Goal: Navigation & Orientation: Find specific page/section

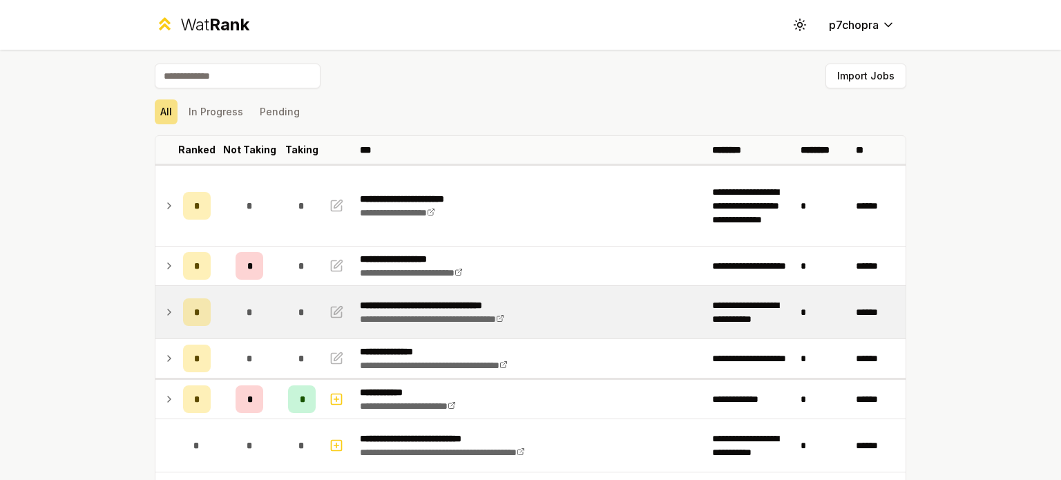
scroll to position [115, 0]
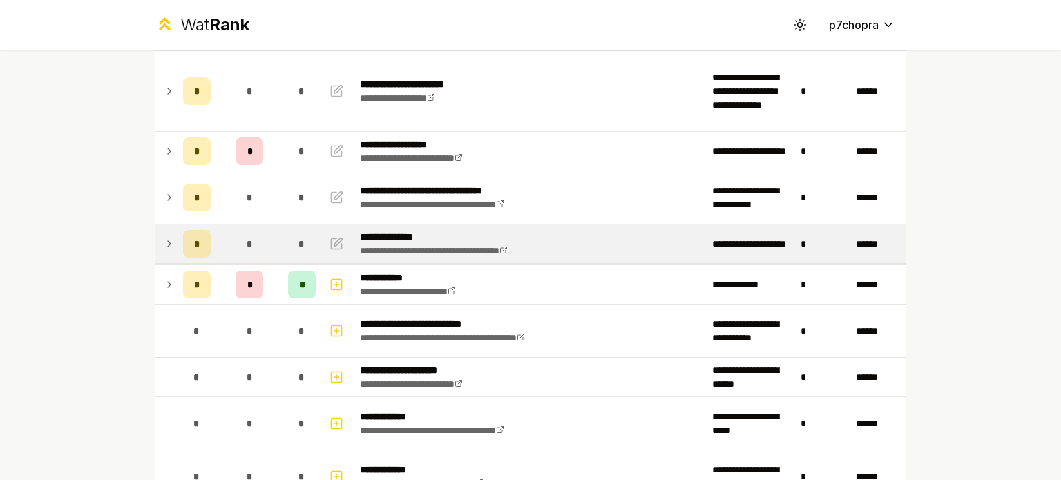
click at [251, 251] on div "*" at bounding box center [250, 244] width 28 height 28
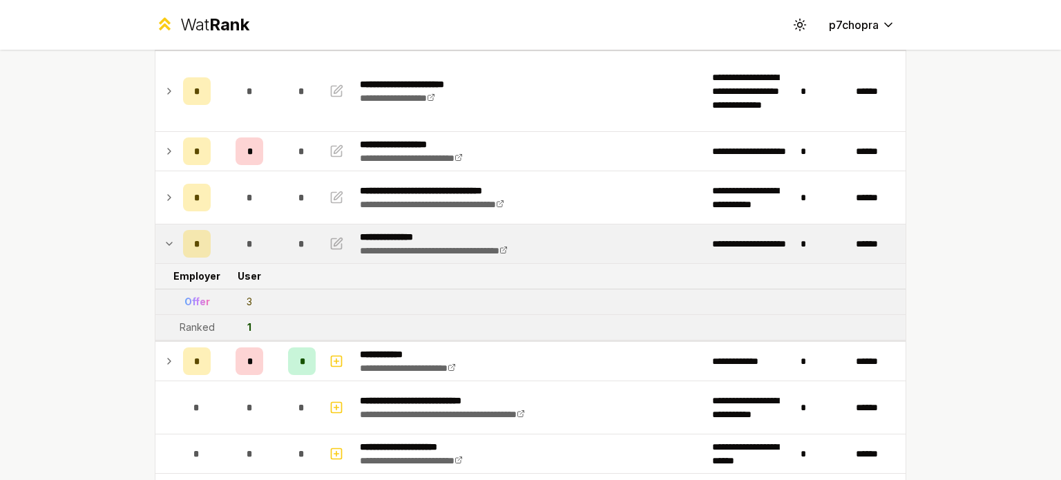
click at [251, 251] on div "*" at bounding box center [250, 244] width 28 height 28
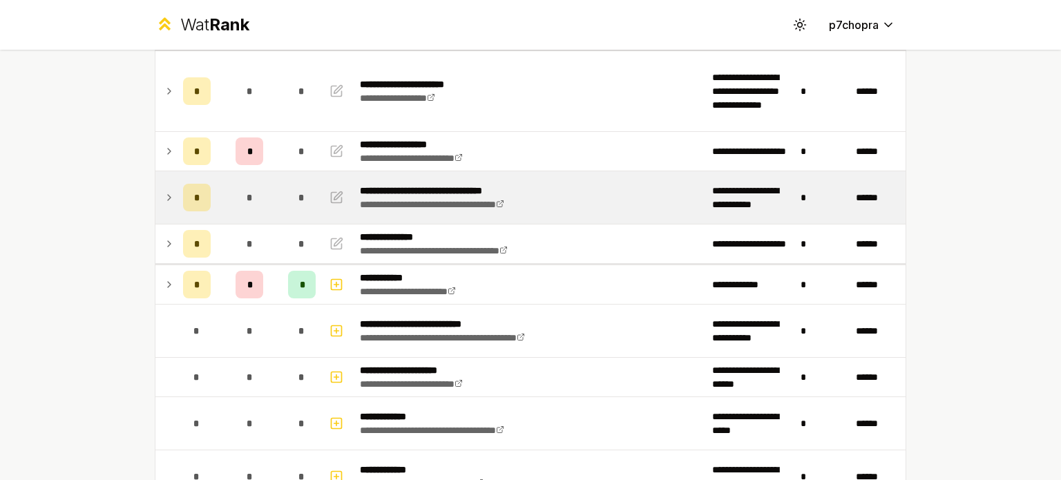
click at [273, 203] on td "*" at bounding box center [249, 197] width 66 height 52
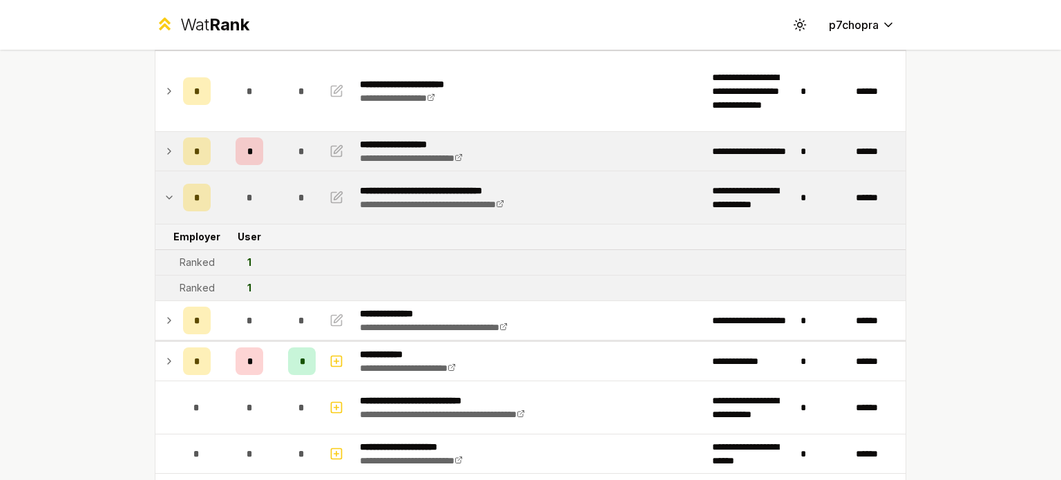
click at [288, 150] on div "*" at bounding box center [302, 151] width 28 height 28
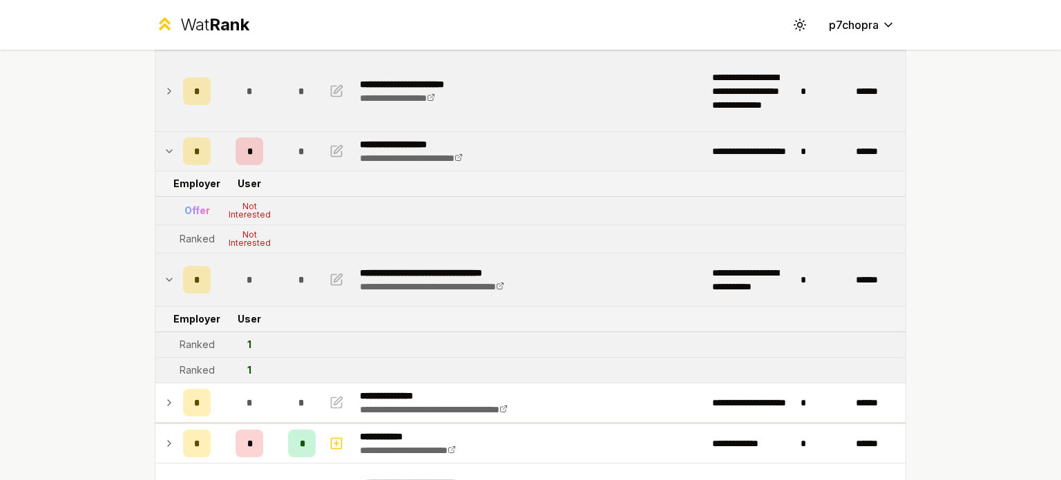
click at [289, 100] on div "*" at bounding box center [302, 91] width 28 height 28
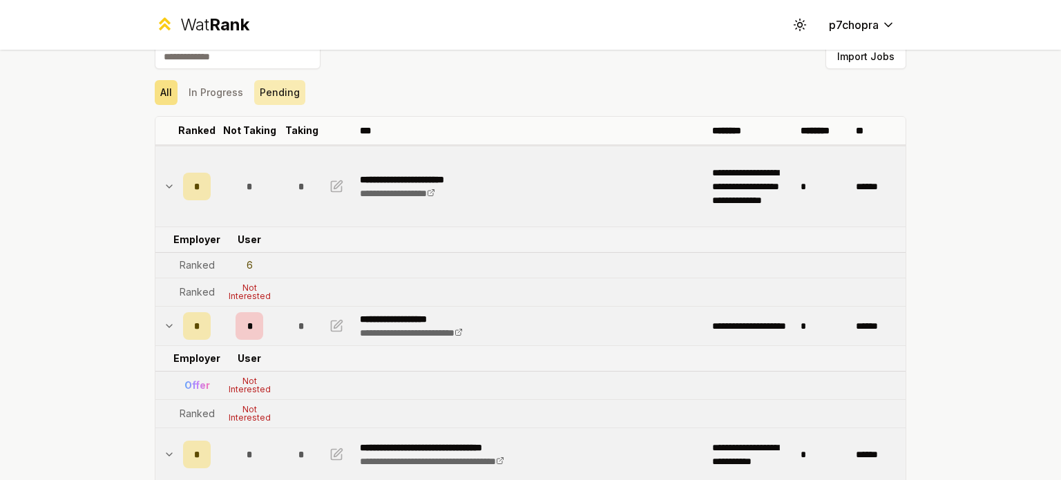
scroll to position [0, 0]
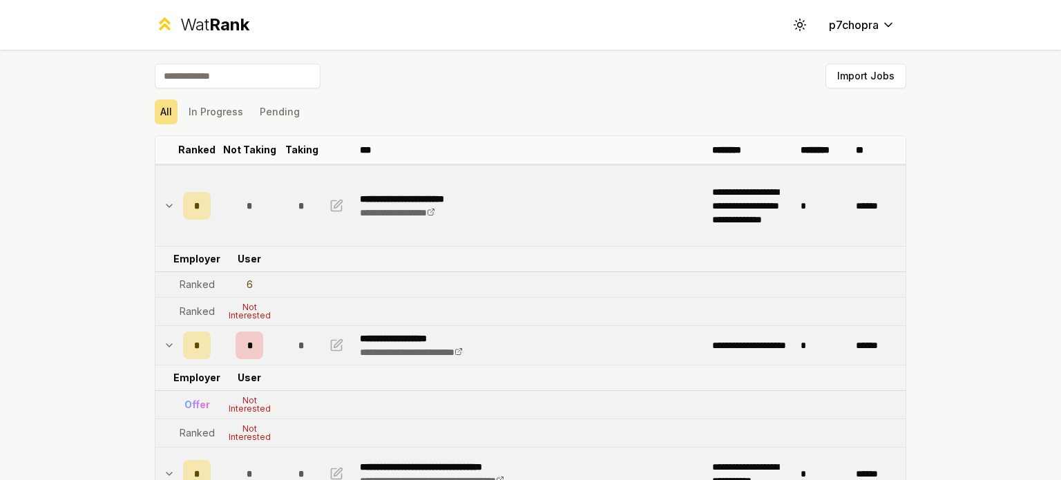
click at [285, 191] on td "*" at bounding box center [302, 206] width 39 height 80
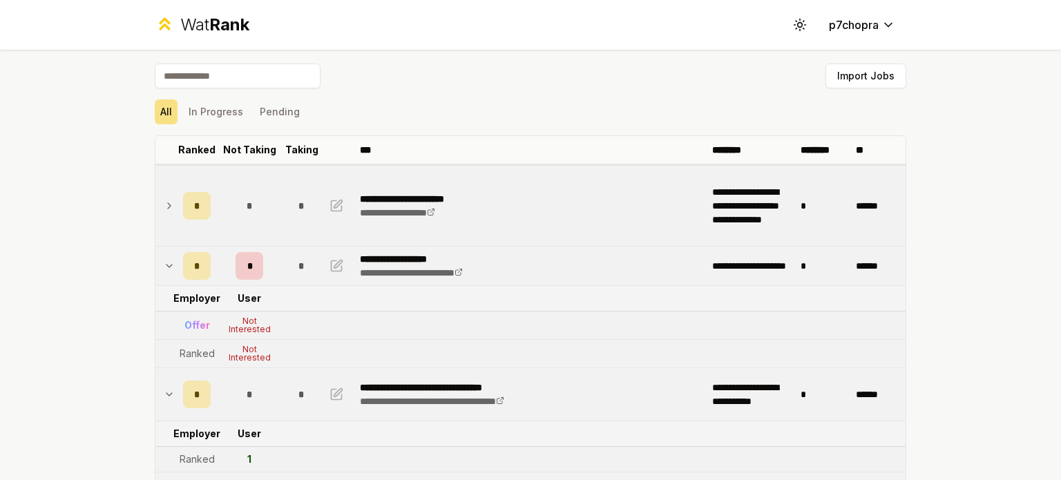
click at [288, 216] on div "*" at bounding box center [302, 206] width 28 height 28
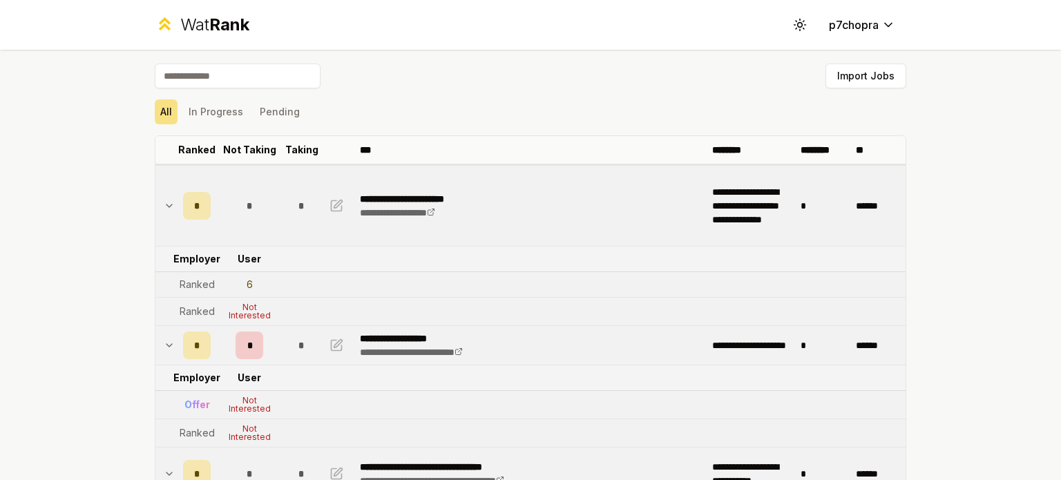
click at [79, 165] on div "**********" at bounding box center [530, 240] width 1061 height 480
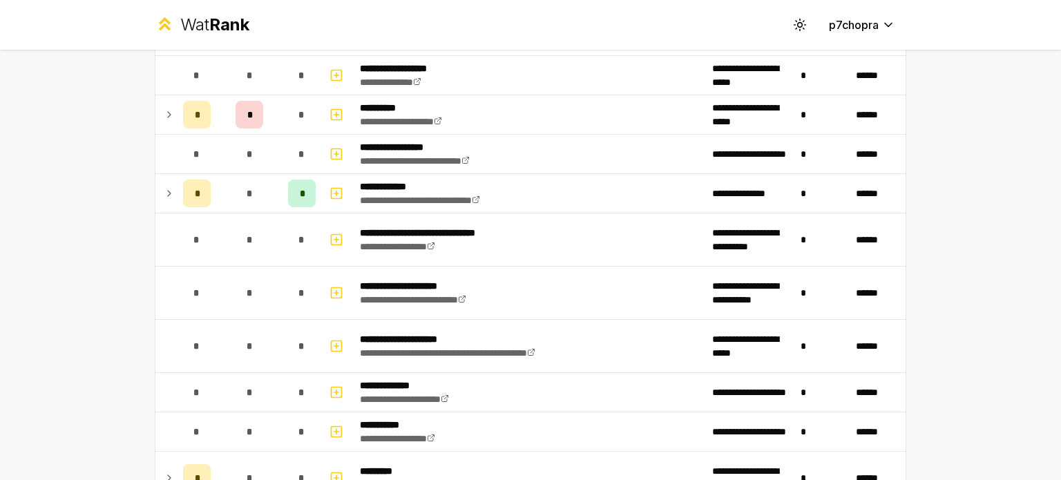
scroll to position [2648, 0]
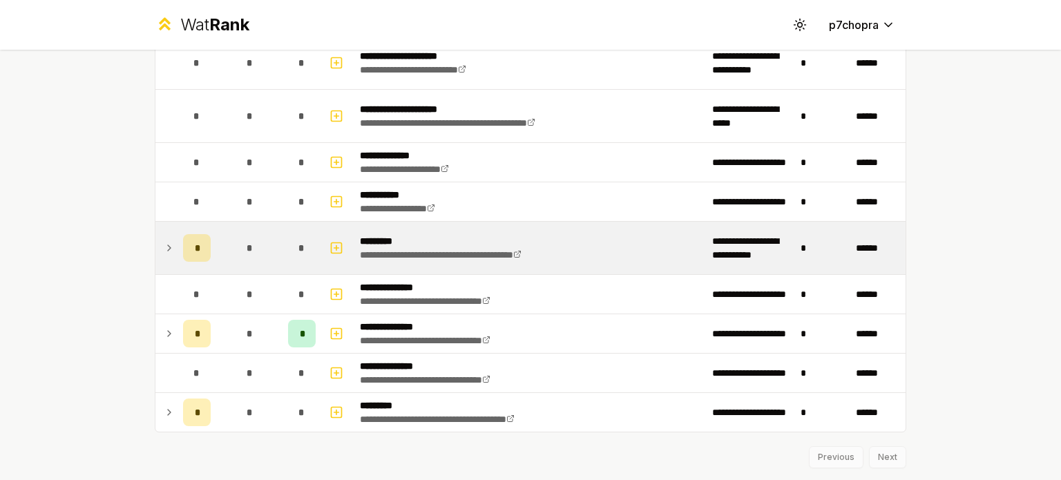
click at [265, 222] on td "*" at bounding box center [249, 248] width 66 height 52
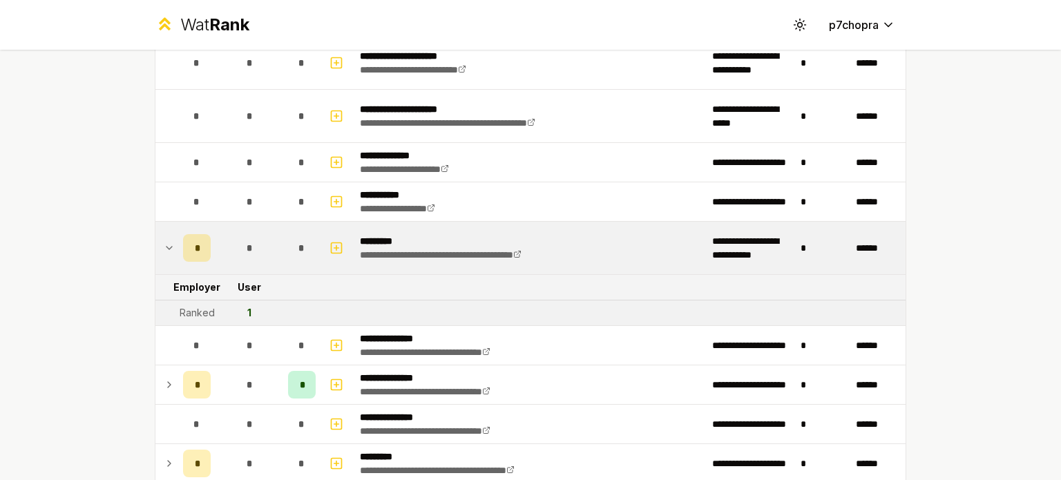
click at [265, 222] on td "*" at bounding box center [249, 248] width 66 height 52
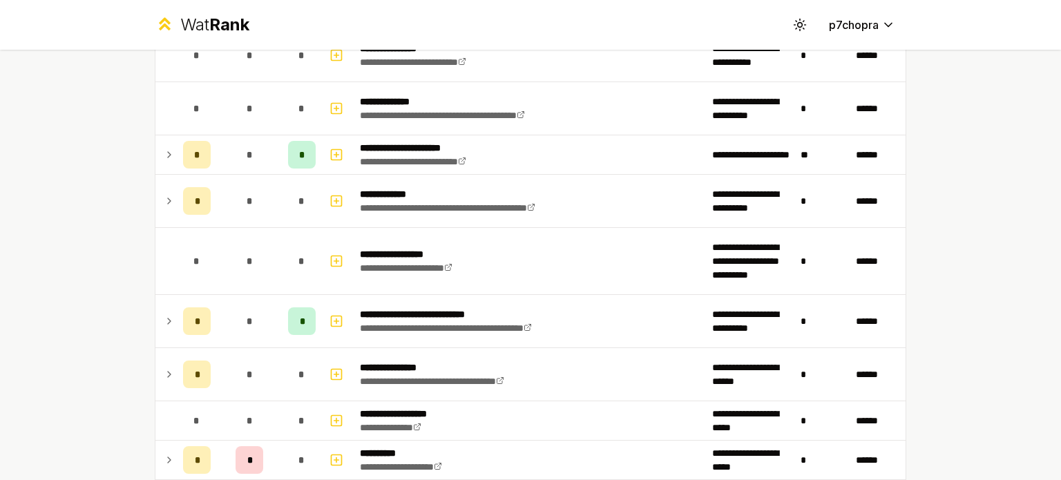
scroll to position [1957, 0]
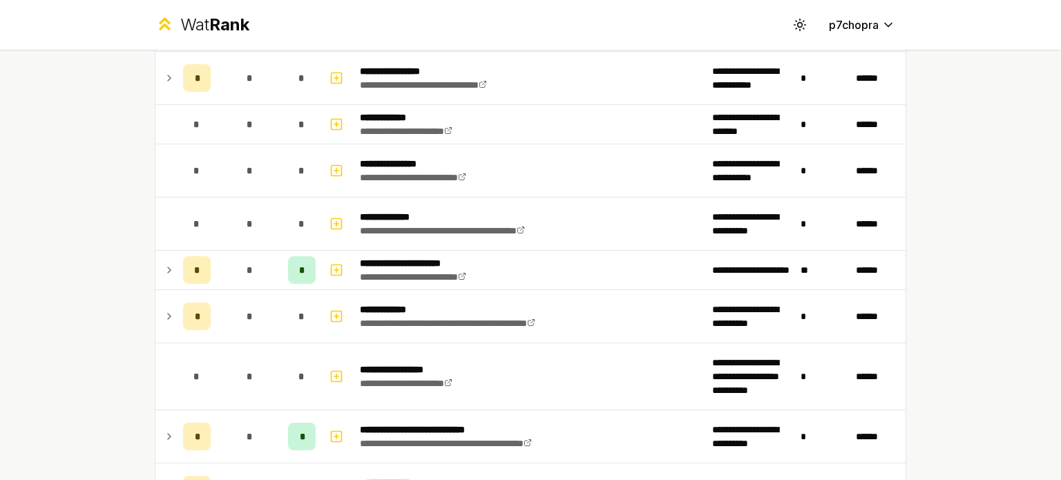
click at [39, 149] on div "**********" at bounding box center [530, 240] width 1061 height 480
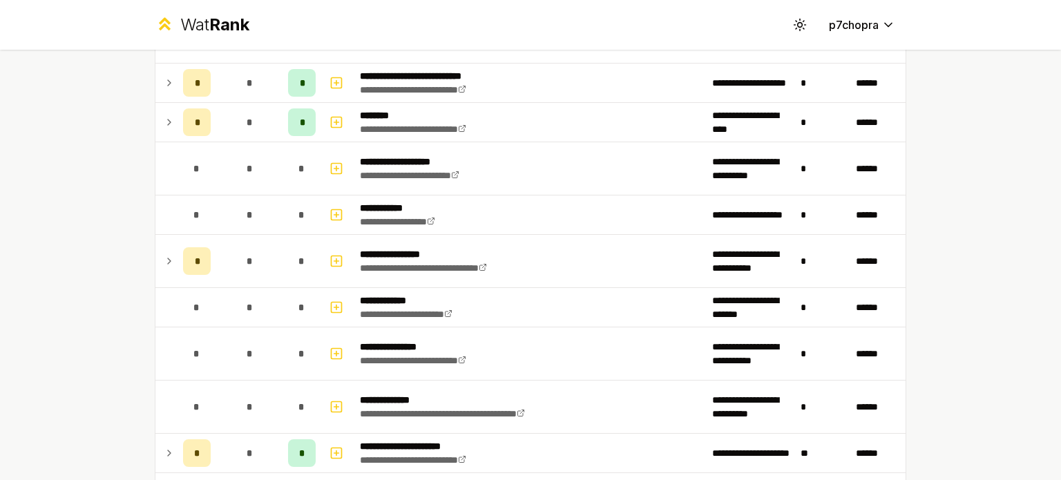
scroll to position [1727, 0]
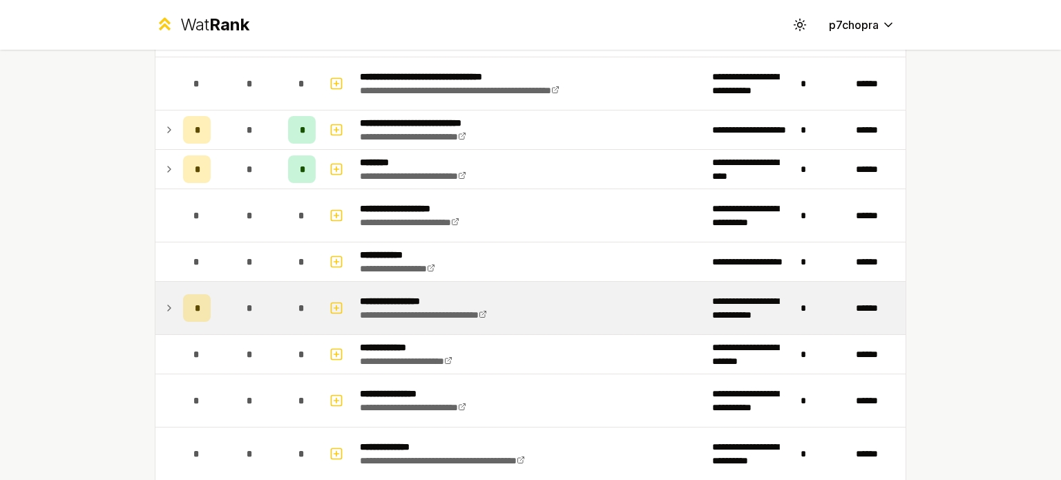
click at [304, 294] on div "*" at bounding box center [302, 308] width 28 height 28
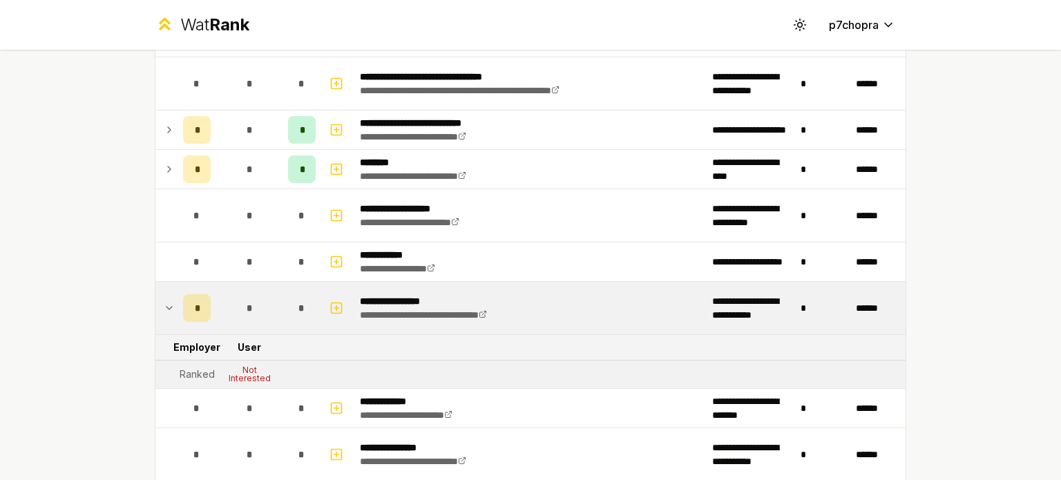
click at [296, 294] on div "*" at bounding box center [302, 308] width 28 height 28
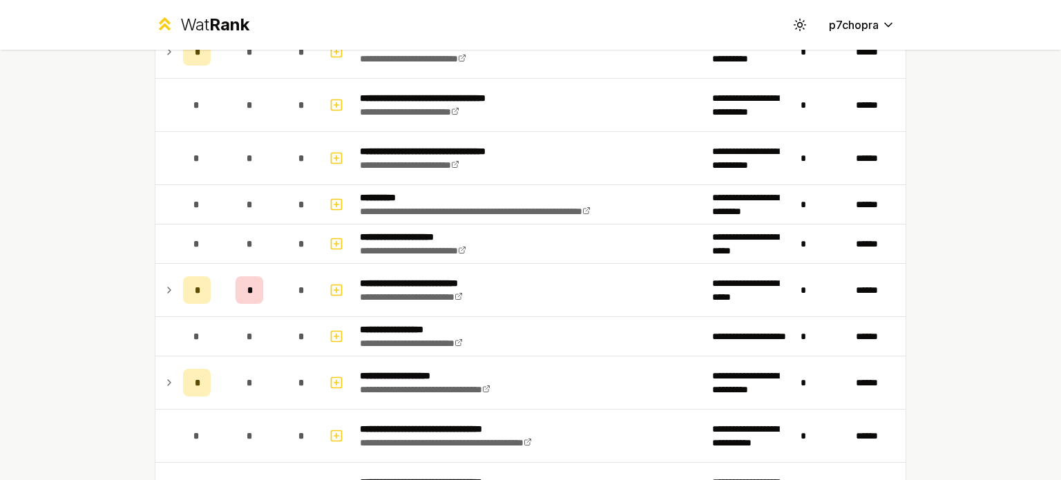
scroll to position [1266, 0]
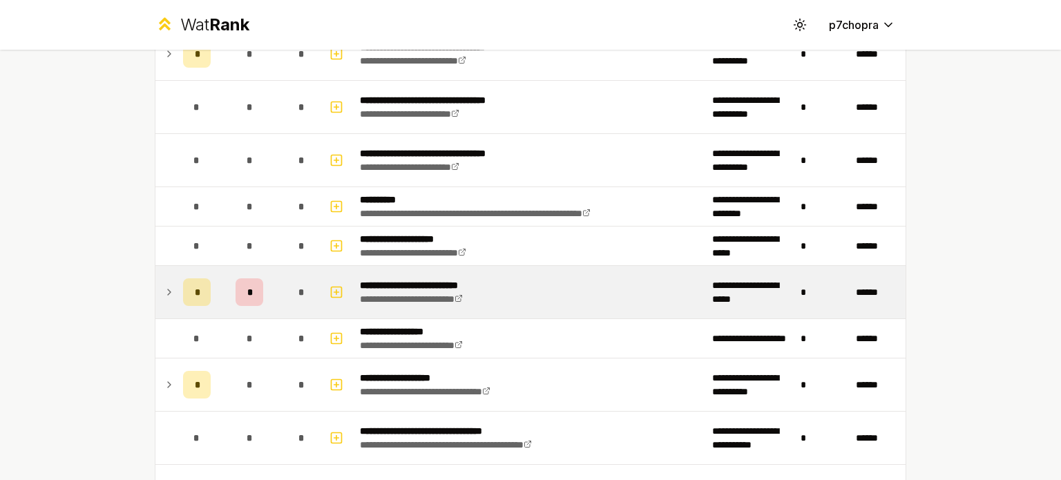
click at [300, 289] on div "*" at bounding box center [302, 292] width 28 height 28
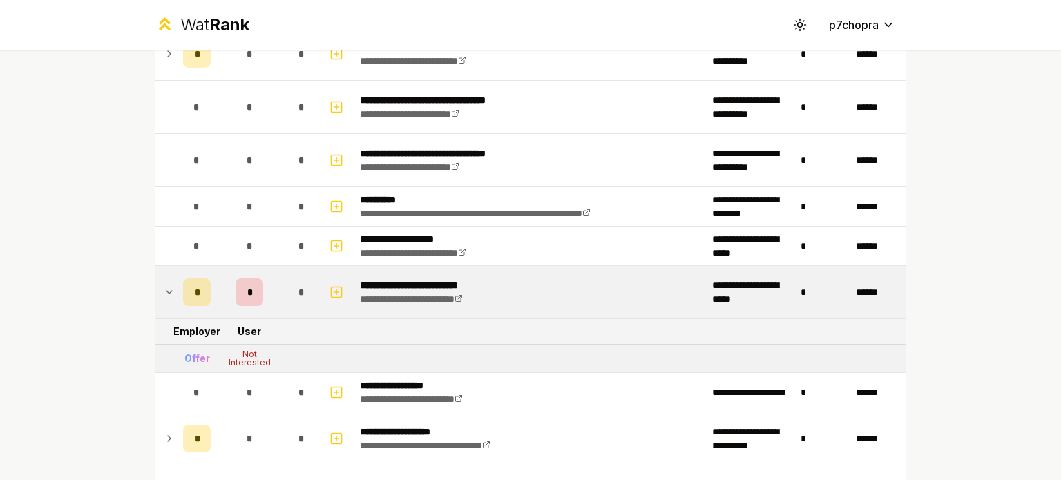
click at [300, 289] on div "*" at bounding box center [302, 292] width 28 height 28
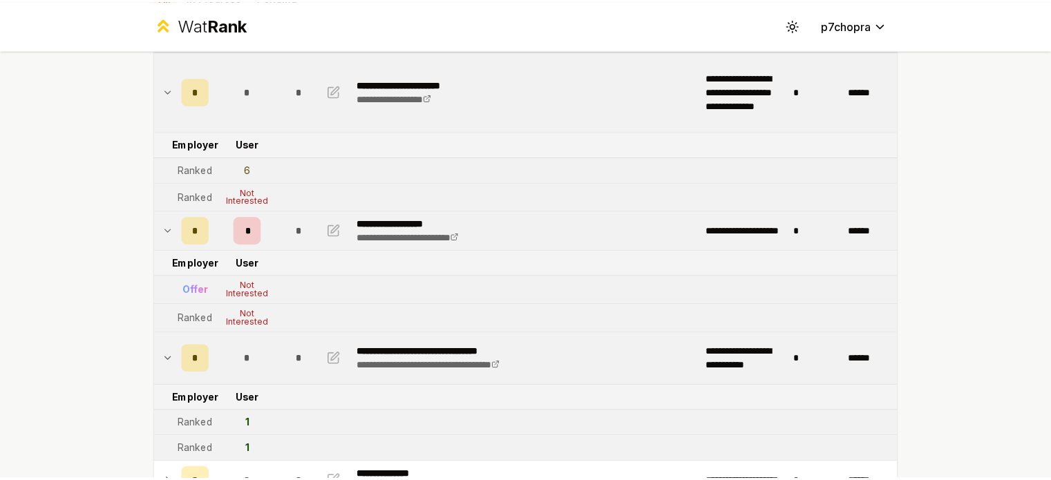
scroll to position [0, 0]
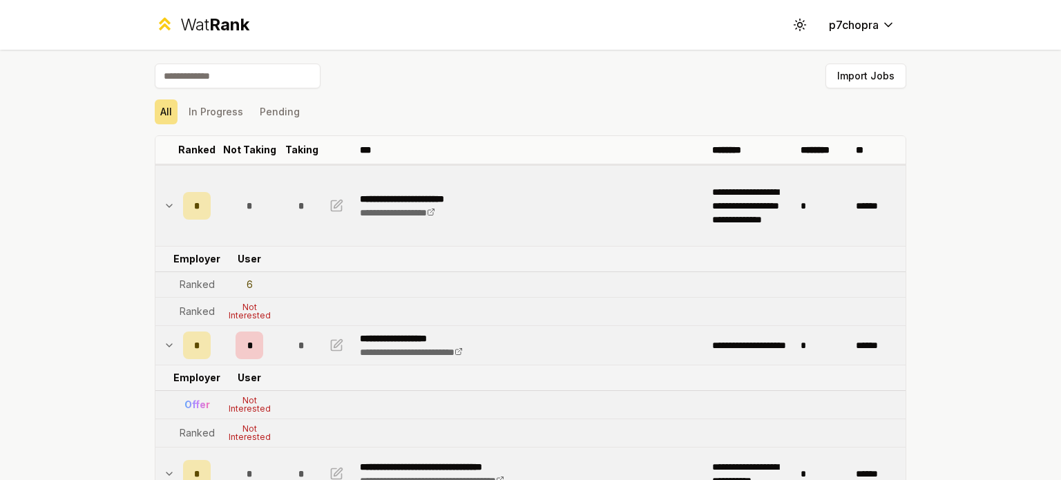
click at [202, 32] on div "Wat Rank" at bounding box center [214, 25] width 69 height 22
